Goal: Task Accomplishment & Management: Manage account settings

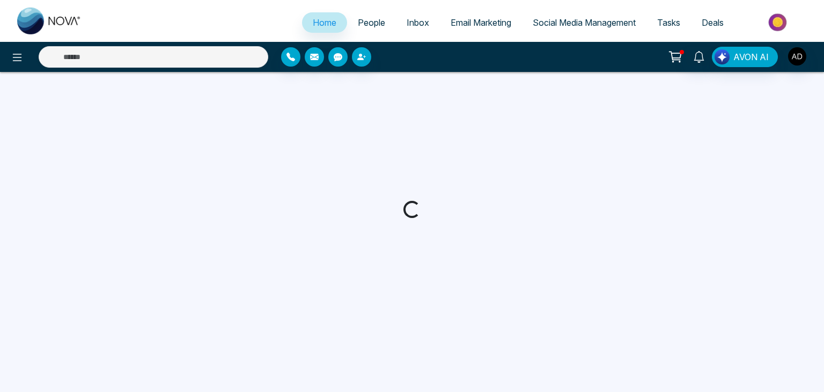
select select "*"
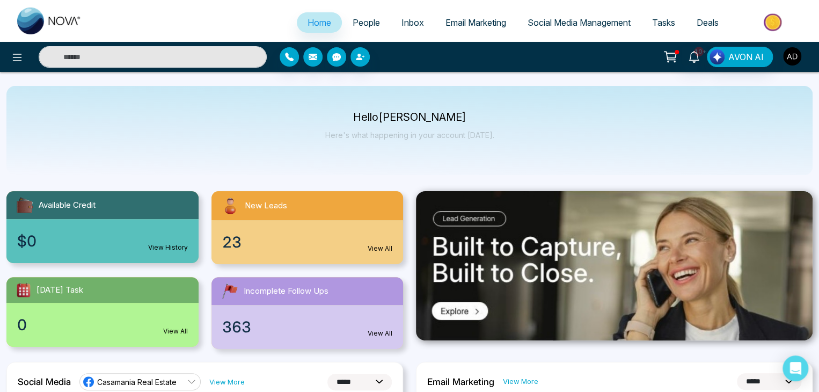
click at [798, 58] on img "button" at bounding box center [792, 56] width 18 height 18
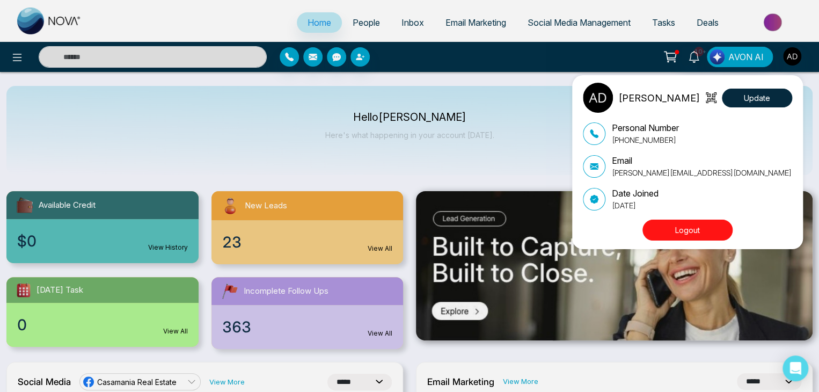
click at [356, 26] on div "Adnan Update Personal Number +919616174444 Email adnan@mmnovatech.com Date Join…" at bounding box center [409, 196] width 819 height 392
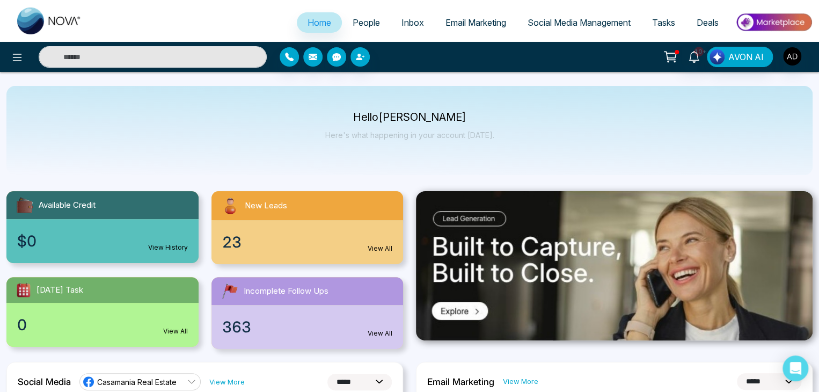
click at [356, 24] on span "People" at bounding box center [365, 22] width 27 height 11
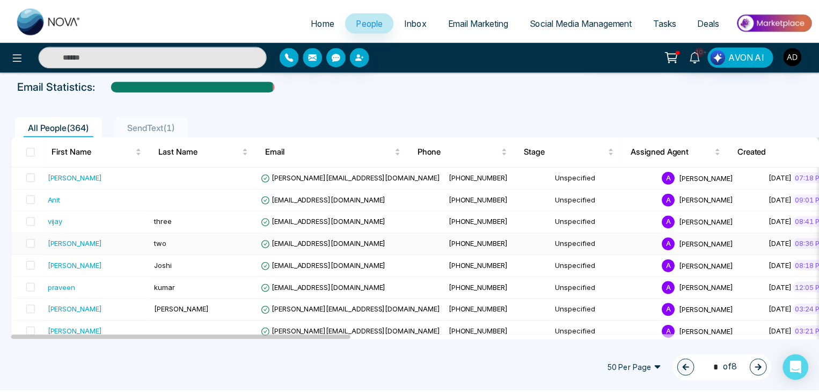
scroll to position [55, 0]
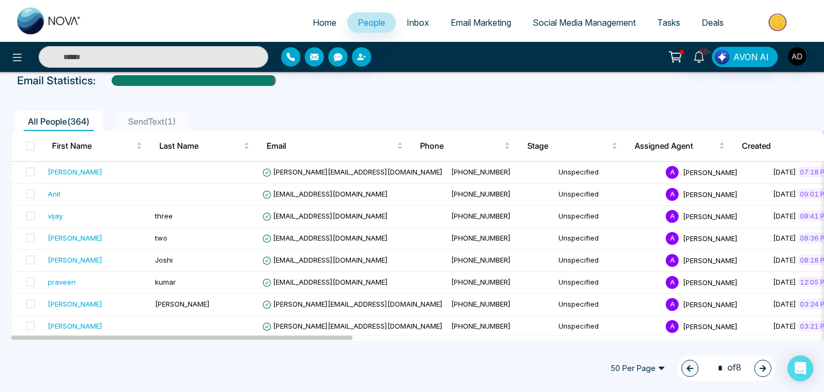
click at [141, 50] on input "text" at bounding box center [154, 56] width 230 height 21
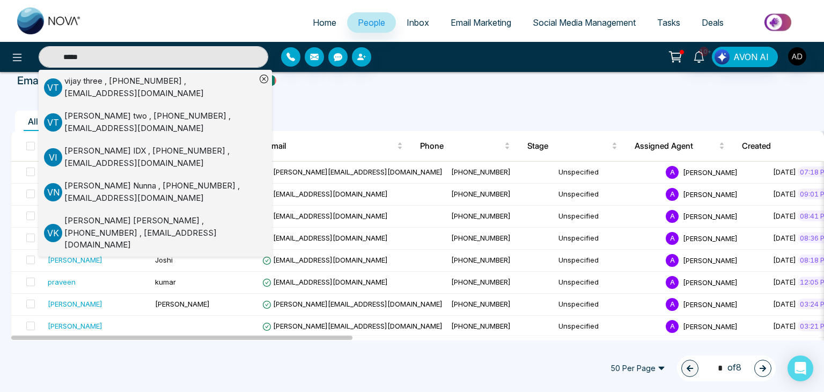
type input "*****"
click at [119, 154] on div "Vijay IDX , +19059059055 , vijay+idx@mmnovatech.com" at bounding box center [160, 157] width 192 height 24
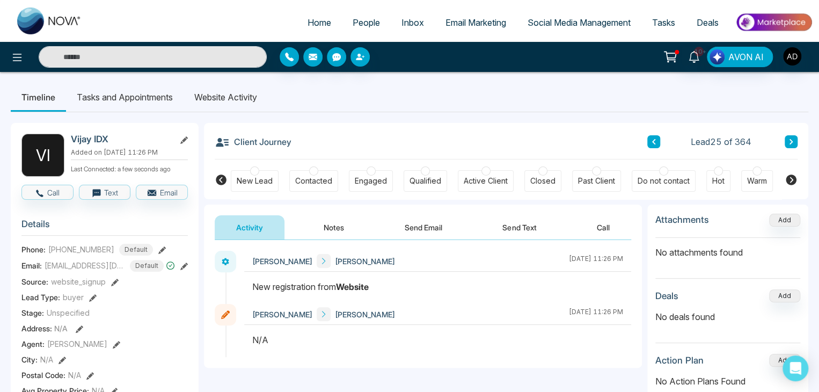
drag, startPoint x: 253, startPoint y: 286, endPoint x: 380, endPoint y: 291, distance: 127.2
click at [380, 291] on div "New registration from Website" at bounding box center [437, 286] width 371 height 13
click at [396, 89] on ul "Timeline Tasks and Appointments Website Activity" at bounding box center [409, 97] width 797 height 29
click at [244, 93] on li "Website Activity" at bounding box center [225, 97] width 84 height 29
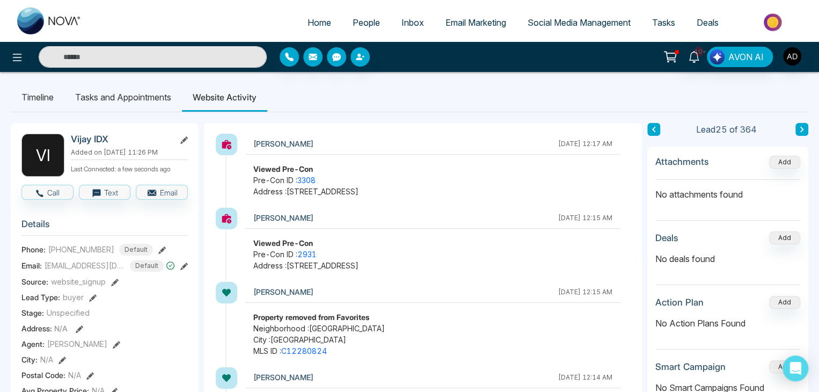
click at [249, 101] on li "Website Activity" at bounding box center [224, 97] width 85 height 29
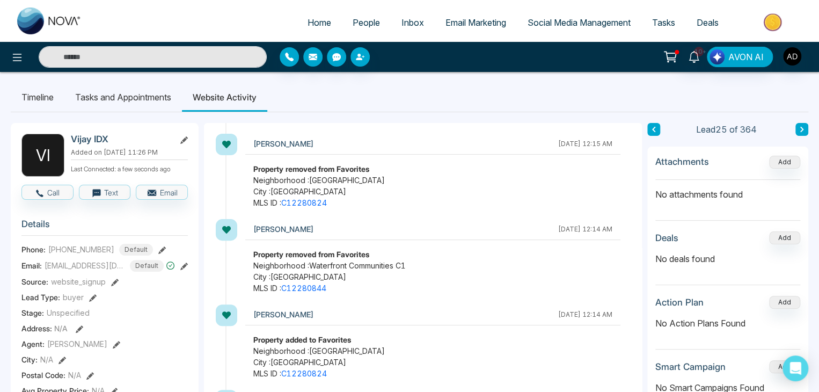
scroll to position [148, 0]
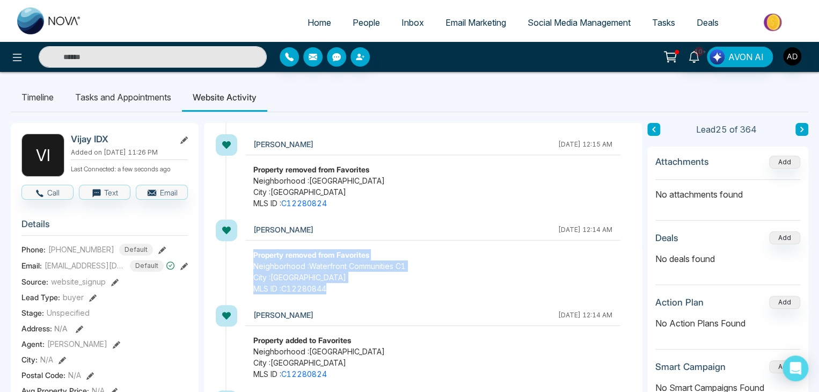
drag, startPoint x: 254, startPoint y: 256, endPoint x: 399, endPoint y: 290, distance: 148.8
click at [399, 290] on div "Property removed from Favorites Neighborhood : Waterfront Communities C1 City :…" at bounding box center [432, 271] width 375 height 45
click at [399, 290] on span "MLS ID : C12280844" at bounding box center [432, 288] width 359 height 11
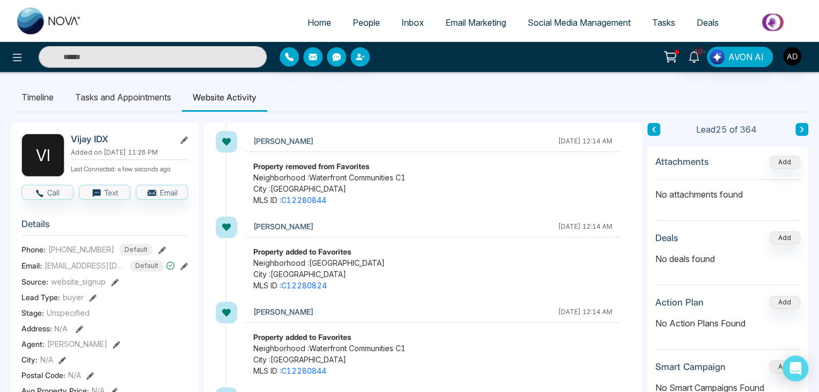
scroll to position [235, 0]
click at [306, 284] on link "C12280824" at bounding box center [304, 285] width 46 height 9
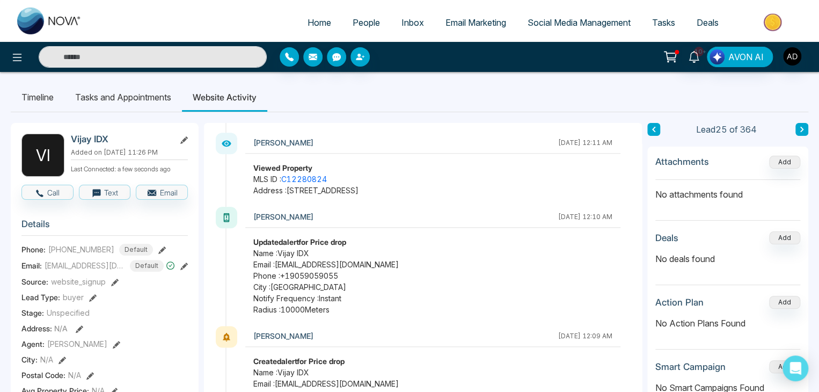
scroll to position [662, 0]
drag, startPoint x: 249, startPoint y: 235, endPoint x: 364, endPoint y: 313, distance: 139.1
click at [364, 313] on div "Vijay August 30 2025 | 12:10 AM Updated alert for Price drop Name : Vijay IDX E…" at bounding box center [428, 264] width 406 height 119
click at [384, 309] on span "Radius : 10000 Meters" at bounding box center [432, 308] width 359 height 11
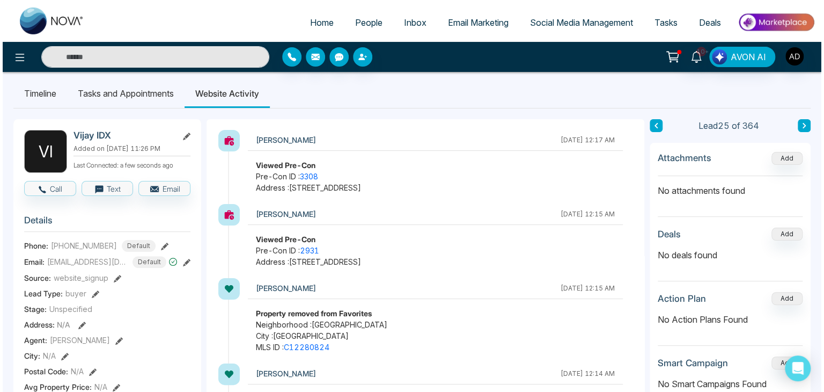
scroll to position [0, 0]
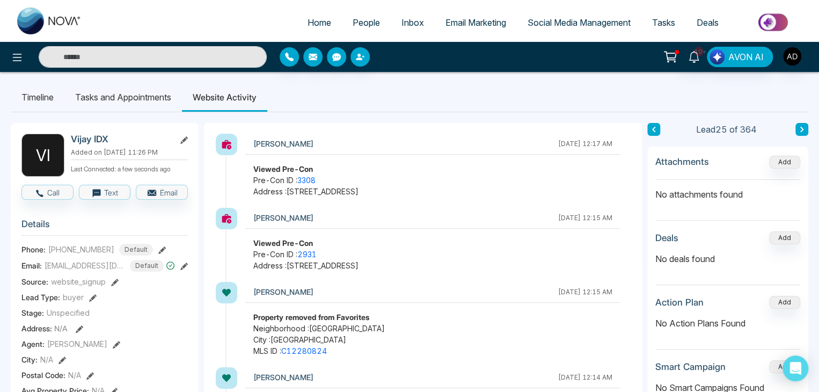
click at [535, 91] on ul "Timeline Tasks and Appointments Website Activity" at bounding box center [409, 97] width 797 height 29
click at [355, 19] on span "People" at bounding box center [365, 22] width 27 height 11
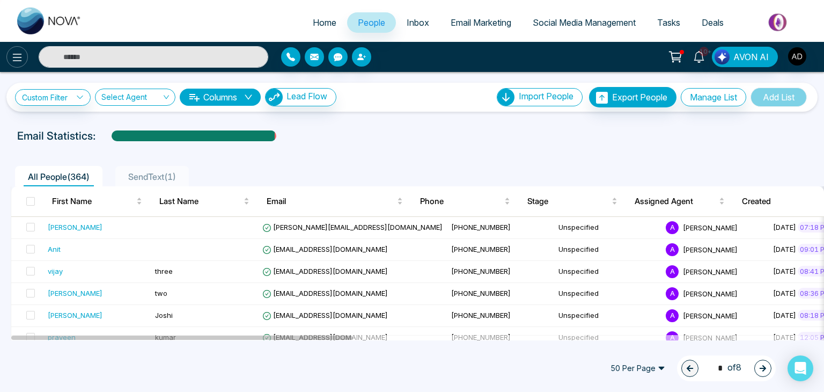
click at [21, 56] on icon at bounding box center [17, 57] width 13 height 13
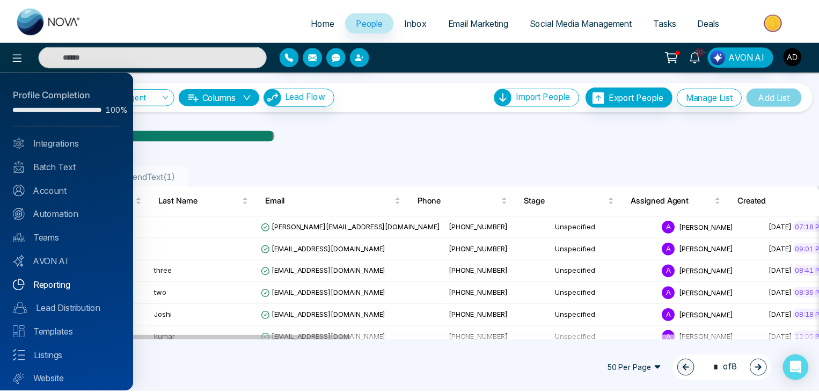
scroll to position [30, 0]
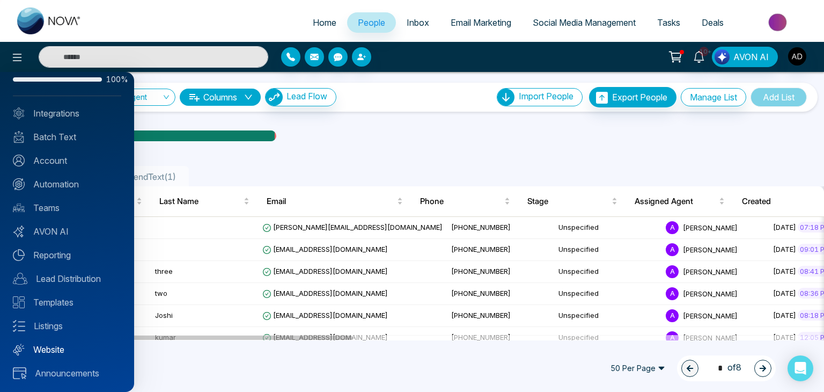
click at [60, 349] on link "Website" at bounding box center [67, 349] width 108 height 13
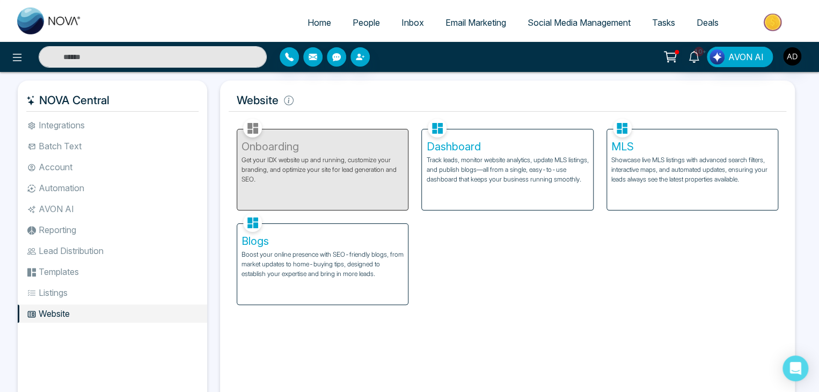
click at [294, 162] on div "Onboarding Get your IDX website up and running, customize your branding, and op…" at bounding box center [322, 163] width 185 height 94
click at [498, 184] on div "Dashboard Track leads, monitor website analytics, update MLS listings, and publ…" at bounding box center [507, 169] width 171 height 80
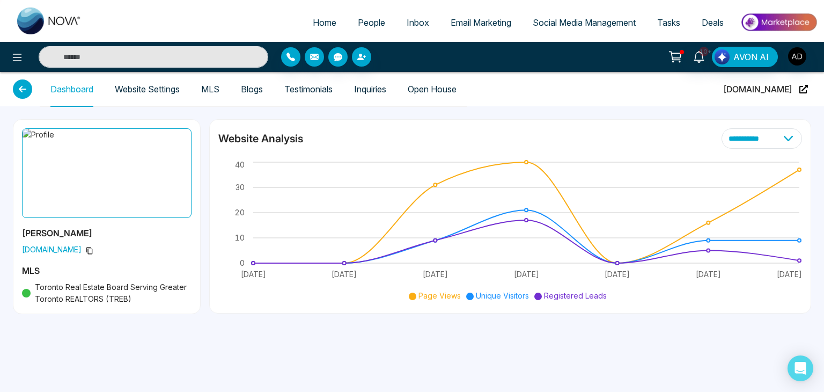
click at [382, 93] on link "Inquiries" at bounding box center [370, 89] width 32 height 9
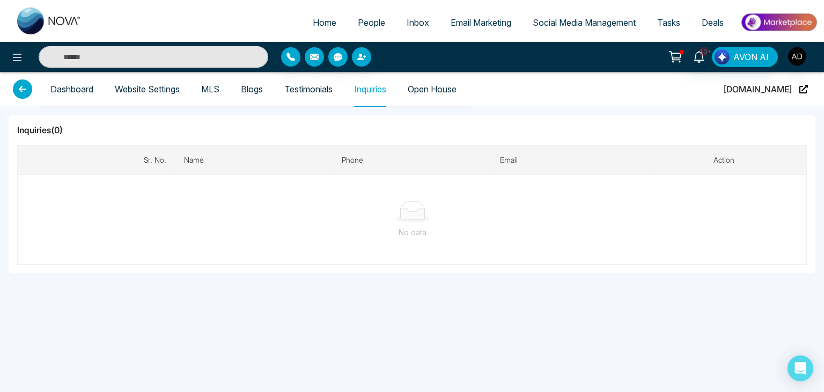
click at [254, 93] on link "Blogs" at bounding box center [252, 89] width 22 height 9
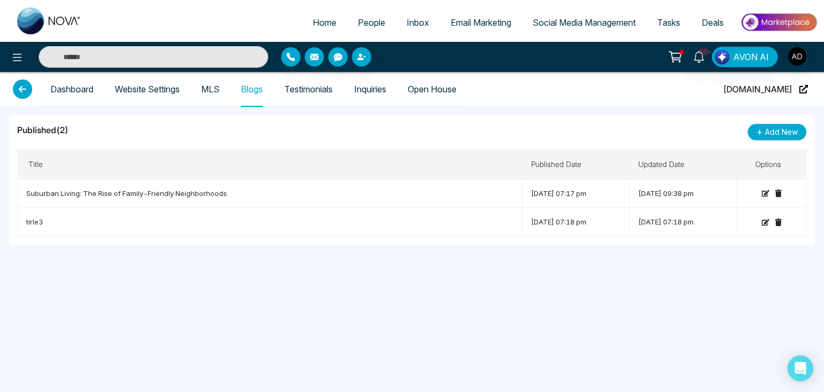
click at [320, 85] on link "Testimonials" at bounding box center [308, 89] width 48 height 9
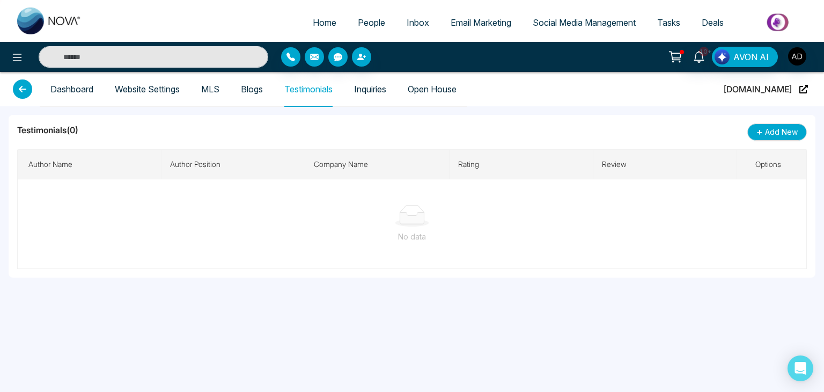
click at [150, 92] on link "Website Settings" at bounding box center [147, 89] width 65 height 9
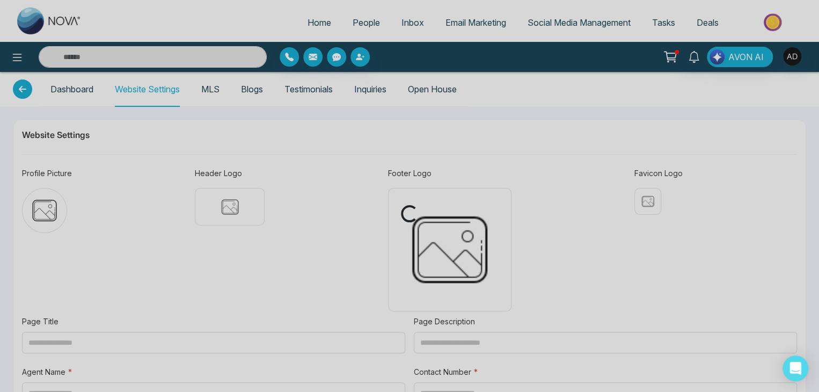
type input "**********"
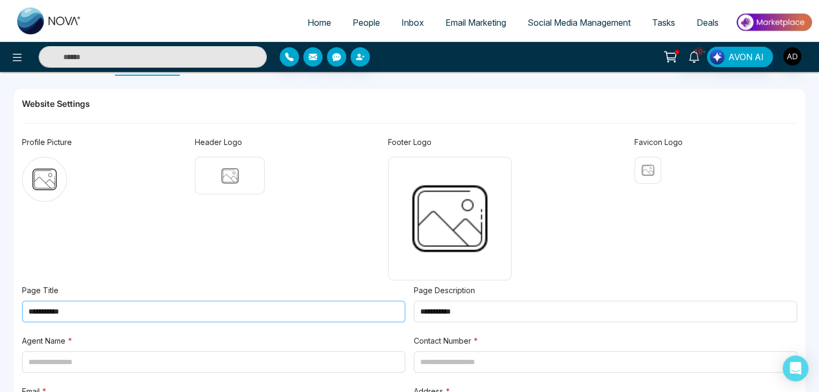
scroll to position [39, 0]
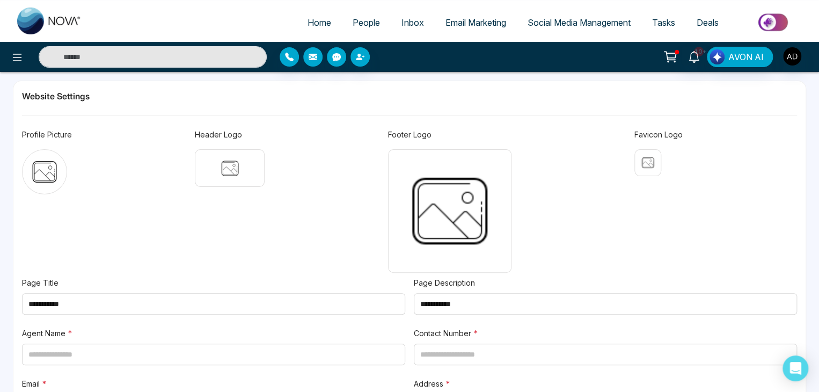
click at [60, 93] on h5 "Website Settings" at bounding box center [409, 96] width 775 height 13
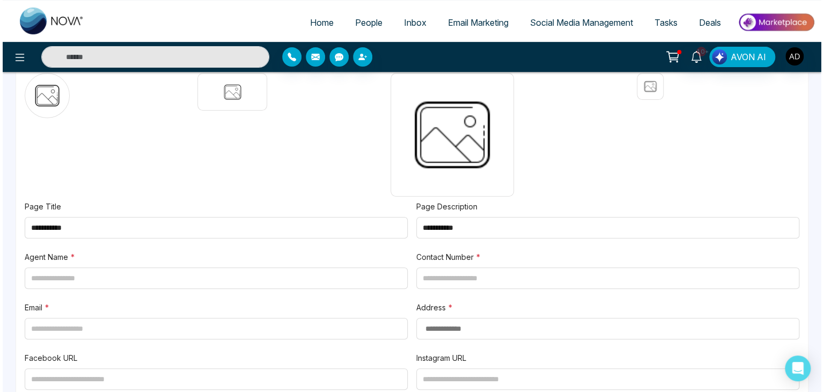
scroll to position [0, 0]
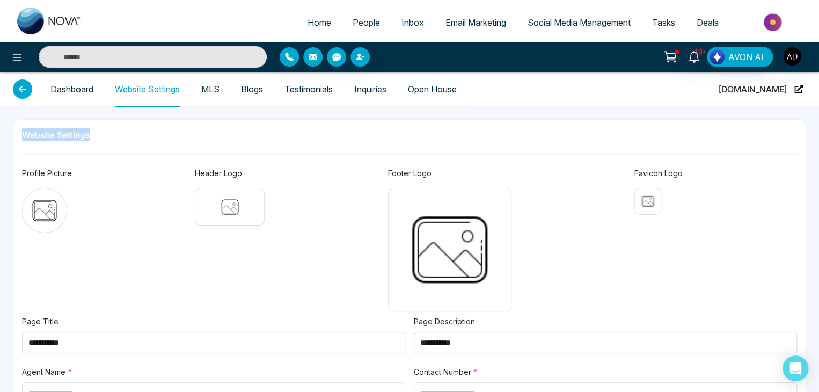
click at [91, 85] on link "Dashboard" at bounding box center [71, 89] width 43 height 9
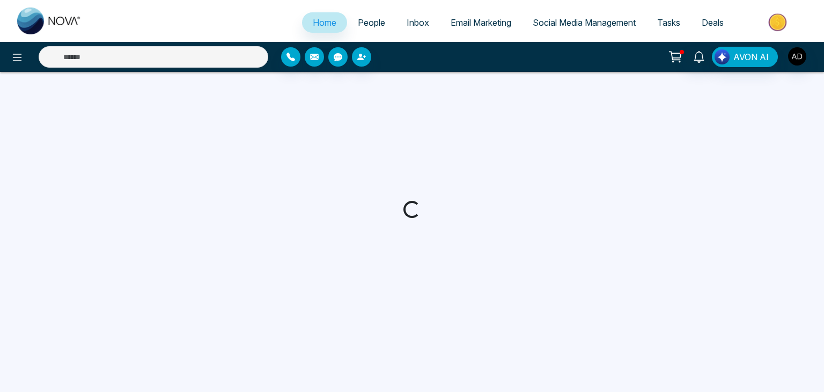
select select "*"
